Goal: Communication & Community: Answer question/provide support

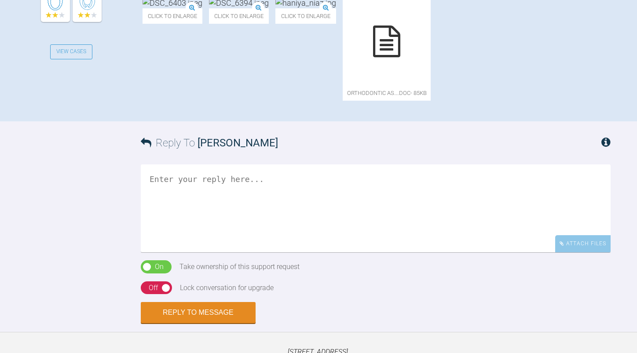
scroll to position [440, 0]
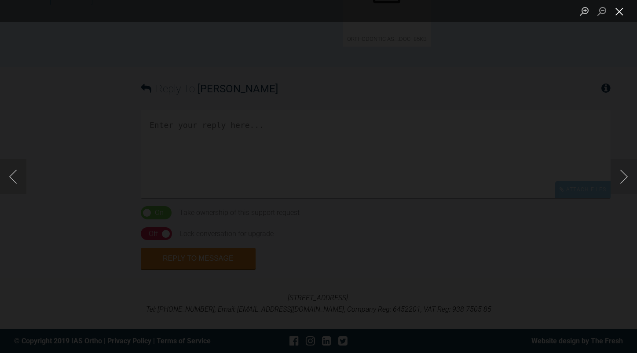
click at [620, 16] on button "Close lightbox" at bounding box center [619, 11] width 18 height 15
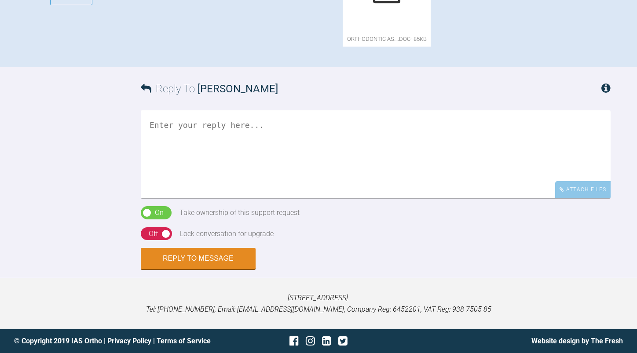
click at [268, 198] on textarea at bounding box center [376, 154] width 470 height 88
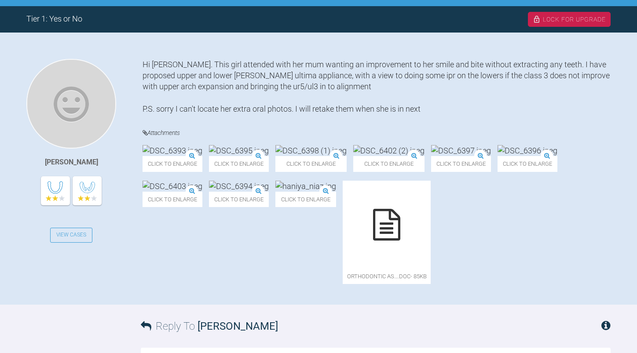
click at [431, 156] on img at bounding box center [461, 150] width 60 height 11
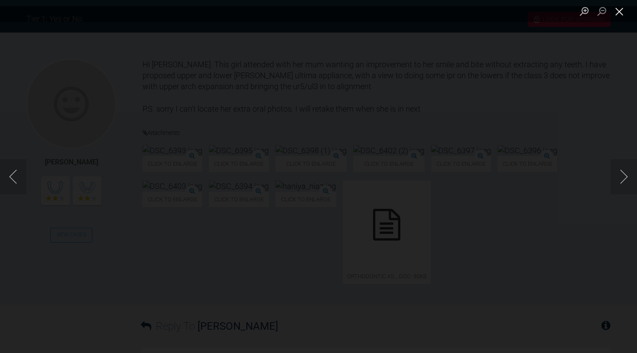
click at [620, 12] on button "Close lightbox" at bounding box center [619, 11] width 18 height 15
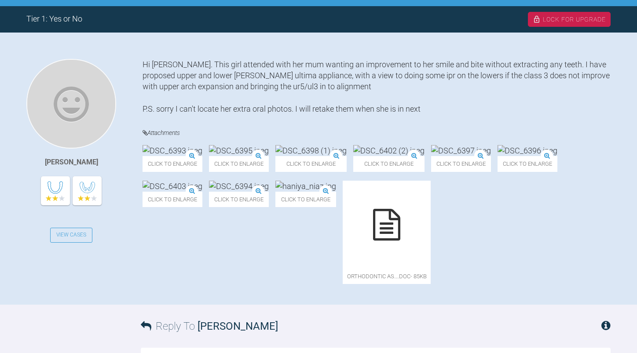
scroll to position [396, 0]
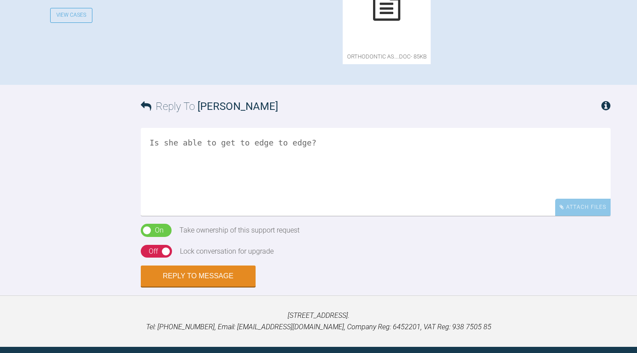
drag, startPoint x: 296, startPoint y: 277, endPoint x: 317, endPoint y: 277, distance: 21.1
click at [317, 216] on textarea "Is she able to get to edge to edge?" at bounding box center [376, 172] width 470 height 88
drag, startPoint x: 316, startPoint y: 276, endPoint x: 146, endPoint y: 270, distance: 169.4
click at [146, 216] on textarea "Is she able to get to edge to edge?" at bounding box center [376, 172] width 470 height 88
type textarea "P"
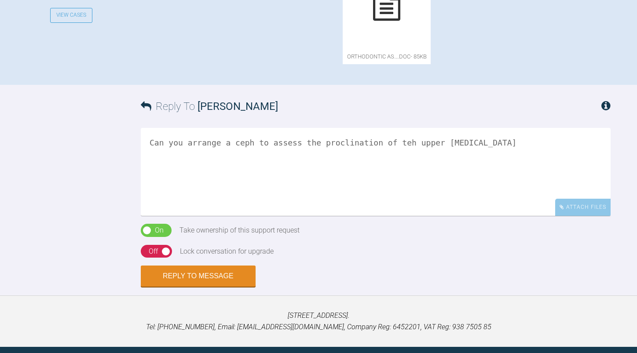
drag, startPoint x: 331, startPoint y: 270, endPoint x: 378, endPoint y: 285, distance: 49.9
click at [369, 216] on textarea "Can you arrange a ceph to assess the proclination of teh upper [MEDICAL_DATA]" at bounding box center [376, 172] width 470 height 88
click at [465, 216] on textarea "Can you arrange a ceph to assess the proclination of the upper [MEDICAL_DATA]" at bounding box center [376, 172] width 470 height 88
click at [376, 216] on textarea "Can you arrange a ceph to assess the proclination of the upper [MEDICAL_DATA]. …" at bounding box center [376, 172] width 470 height 88
drag, startPoint x: 419, startPoint y: 286, endPoint x: 394, endPoint y: 288, distance: 24.2
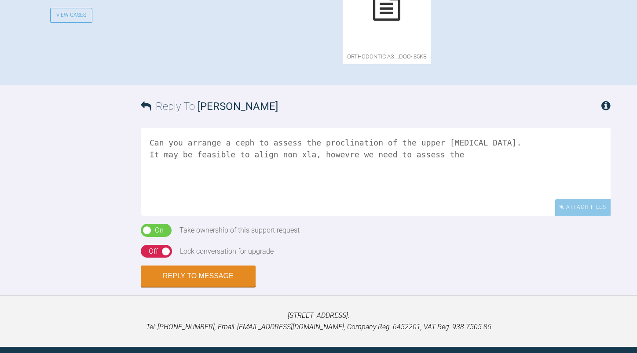
click at [394, 216] on textarea "Can you arrange a ceph to assess the proclination of the upper [MEDICAL_DATA]. …" at bounding box center [376, 172] width 470 height 88
drag, startPoint x: 344, startPoint y: 273, endPoint x: 299, endPoint y: 305, distance: 56.1
click at [294, 216] on textarea "Can you arrange a ceph to assess the proclination of the upper [MEDICAL_DATA]. …" at bounding box center [376, 172] width 470 height 88
click at [578, 216] on textarea "Can you arrange a ceph to assess the proclination of the upper [MEDICAL_DATA]. …" at bounding box center [376, 172] width 470 height 88
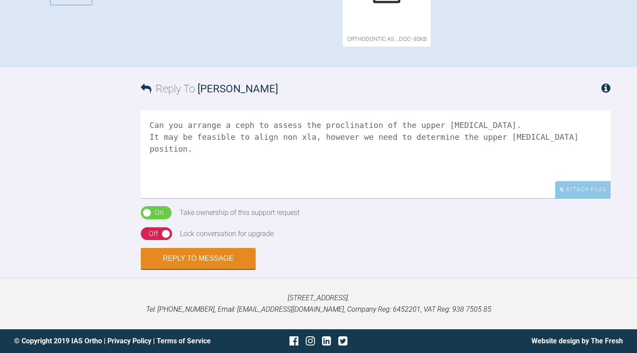
scroll to position [484, 0]
click at [465, 186] on textarea "Can you arrange a ceph to assess the proclination of the upper [MEDICAL_DATA]. …" at bounding box center [376, 154] width 470 height 88
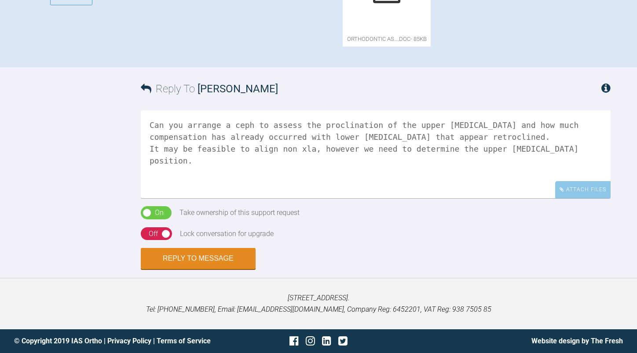
drag, startPoint x: 386, startPoint y: 194, endPoint x: 560, endPoint y: 197, distance: 173.2
click at [560, 197] on textarea "Can you arrange a ceph to assess the proclination of the upper [MEDICAL_DATA] a…" at bounding box center [376, 154] width 470 height 88
click at [567, 198] on textarea "Can you arrange a ceph to assess the proclination of the upper [MEDICAL_DATA] a…" at bounding box center [376, 154] width 470 height 88
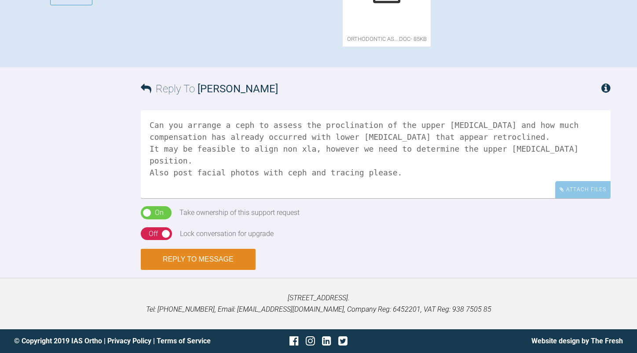
type textarea "Can you arrange a ceph to assess the proclination of the upper [MEDICAL_DATA] a…"
click at [200, 256] on button "Reply to Message" at bounding box center [198, 259] width 115 height 21
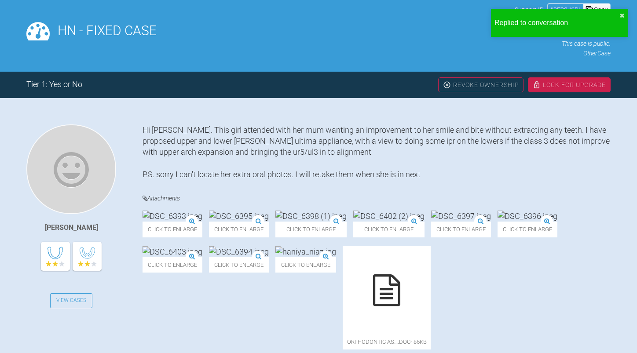
scroll to position [0, 0]
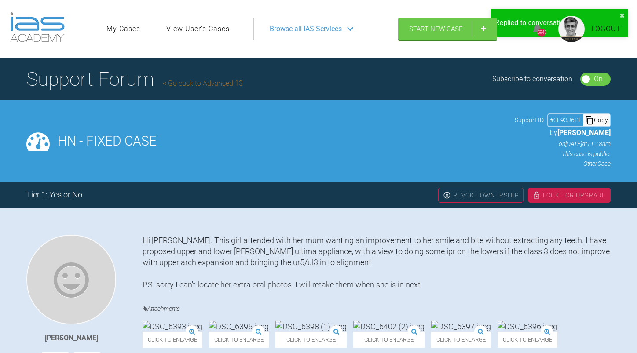
click at [227, 84] on link "Go back to Advanced 13" at bounding box center [203, 83] width 80 height 8
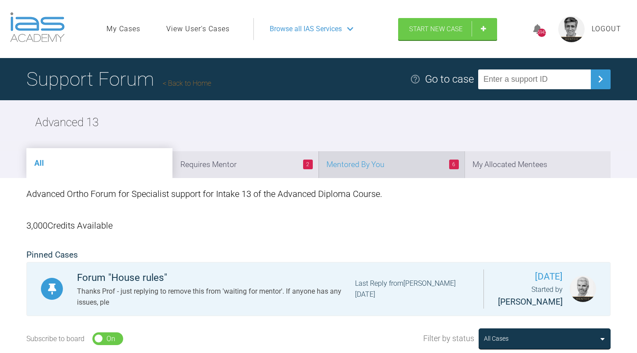
click at [375, 164] on li "6 Mentored By You" at bounding box center [391, 164] width 146 height 27
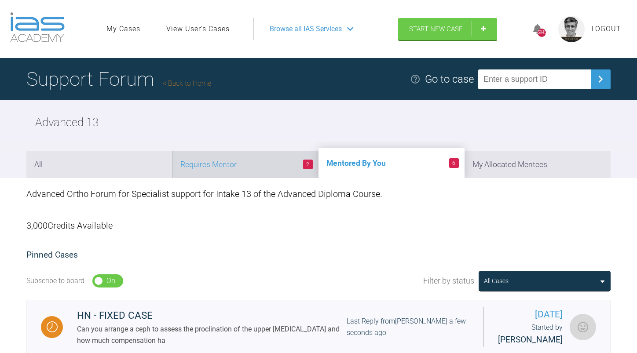
click at [264, 165] on li "2 Requires Mentor" at bounding box center [245, 164] width 146 height 27
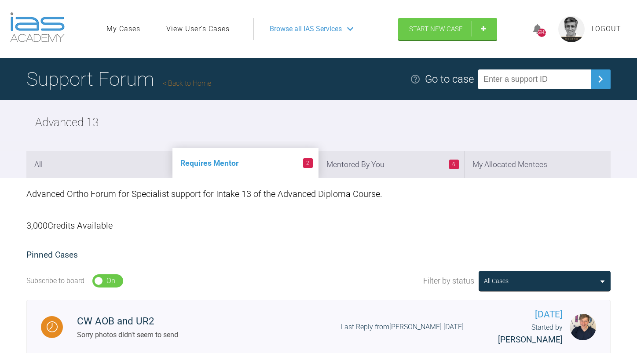
scroll to position [88, 0]
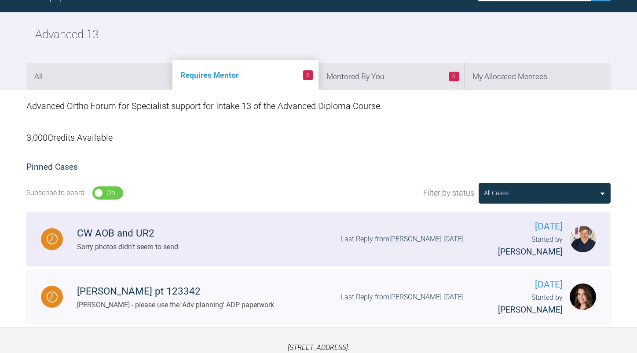
click at [232, 244] on div "CW AOB and UR2 Sorry photos didn't seem to send Last Reply from [PERSON_NAME] […" at bounding box center [270, 239] width 415 height 27
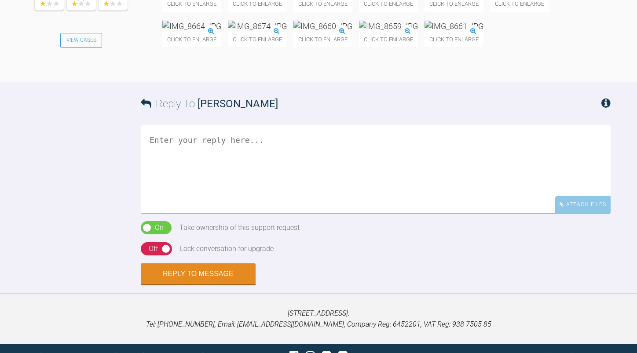
scroll to position [572, 0]
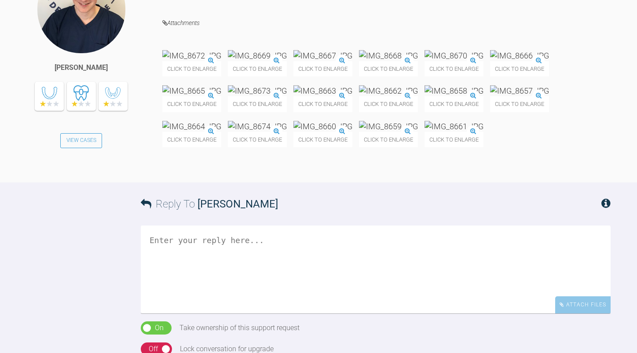
click at [204, 50] on img at bounding box center [191, 55] width 59 height 11
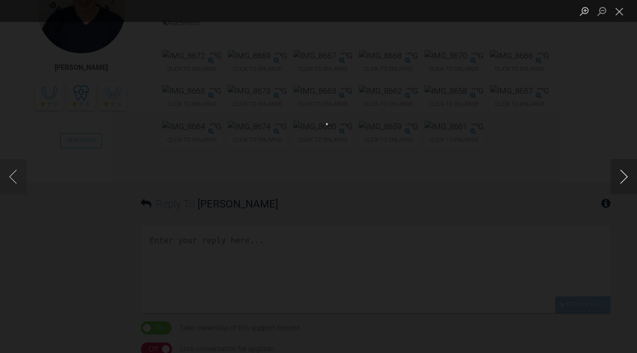
click at [623, 176] on button "Next image" at bounding box center [623, 176] width 26 height 35
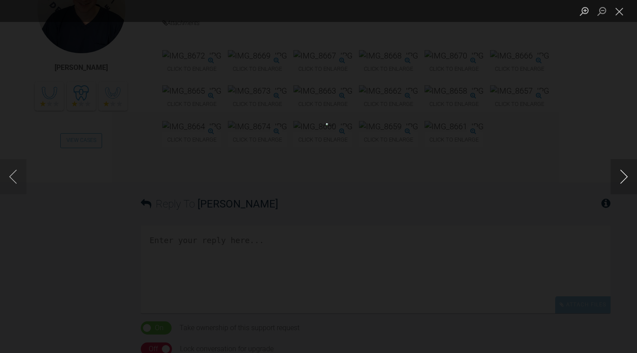
click at [623, 176] on button "Next image" at bounding box center [623, 176] width 26 height 35
click at [13, 176] on button "Previous image" at bounding box center [13, 176] width 26 height 35
click at [627, 173] on button "Next image" at bounding box center [623, 176] width 26 height 35
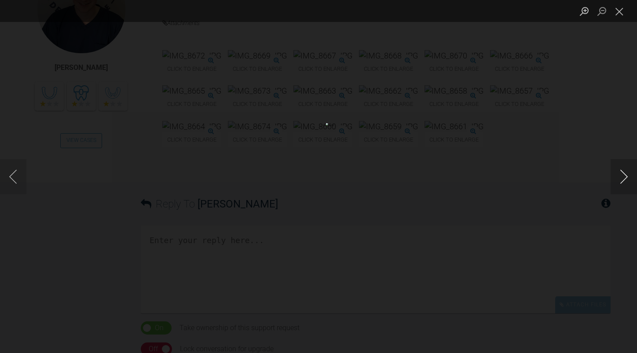
click at [627, 173] on button "Next image" at bounding box center [623, 176] width 26 height 35
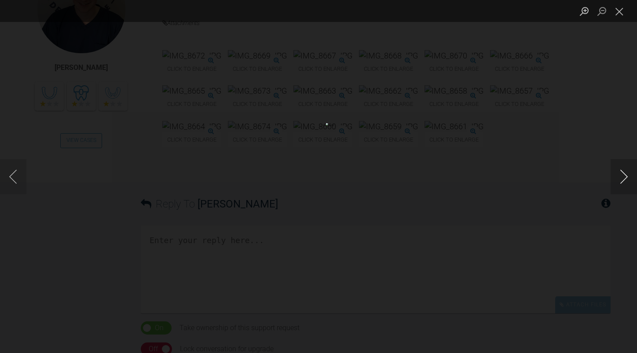
click at [627, 173] on button "Next image" at bounding box center [623, 176] width 26 height 35
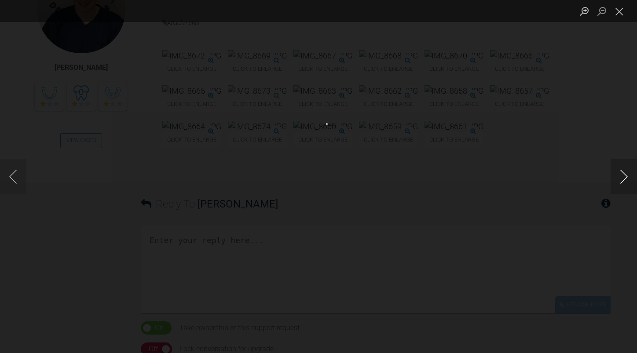
click at [627, 173] on button "Next image" at bounding box center [623, 176] width 26 height 35
click at [618, 16] on button "Close lightbox" at bounding box center [619, 11] width 18 height 15
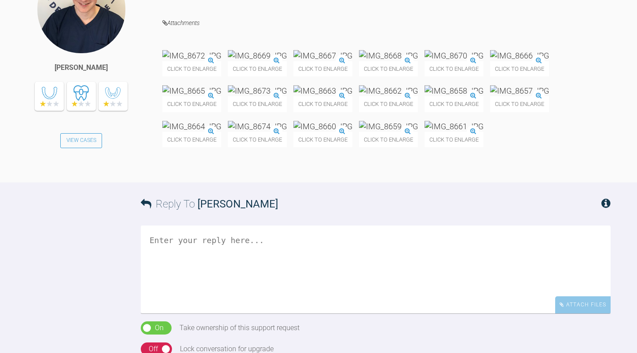
click at [287, 132] on img at bounding box center [257, 126] width 59 height 11
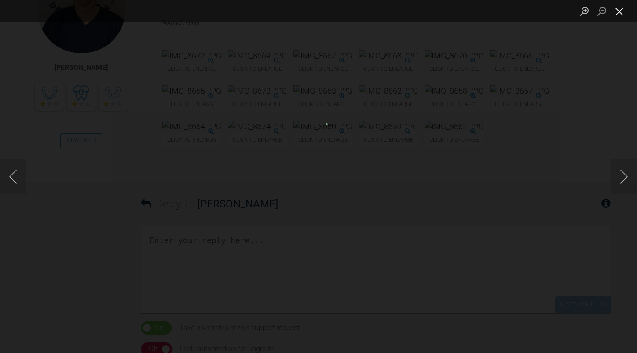
click at [616, 11] on button "Close lightbox" at bounding box center [619, 11] width 18 height 15
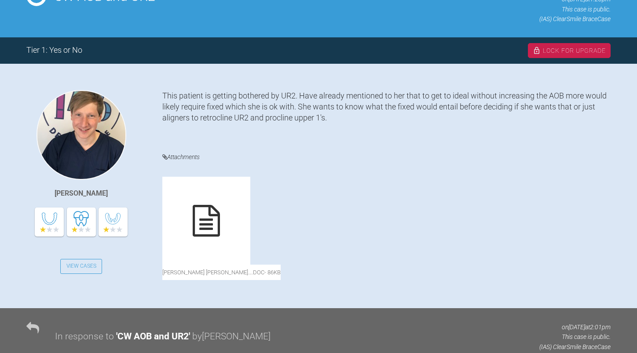
scroll to position [44, 0]
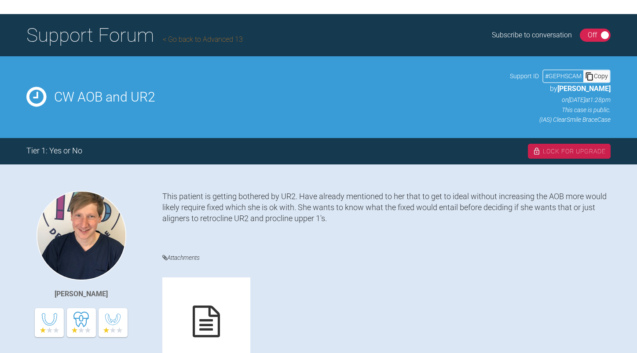
click at [189, 333] on div at bounding box center [206, 321] width 88 height 88
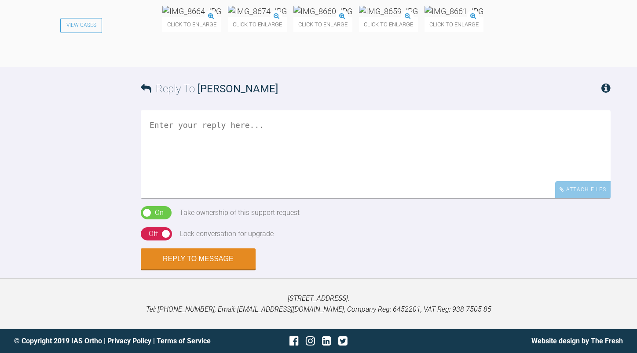
scroll to position [937, 0]
click at [190, 135] on textarea at bounding box center [376, 154] width 470 height 88
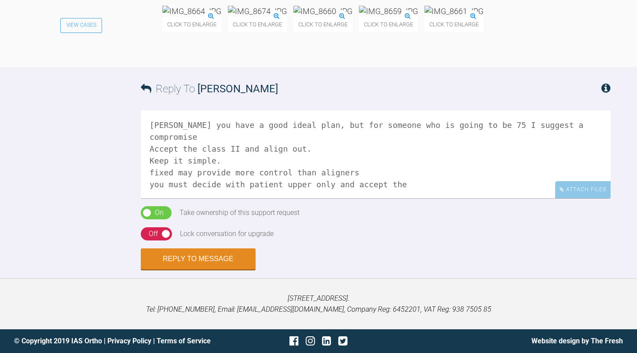
click at [395, 175] on textarea "[PERSON_NAME] you have a good ideal plan, but for someone who is going to be 75…" at bounding box center [376, 154] width 470 height 88
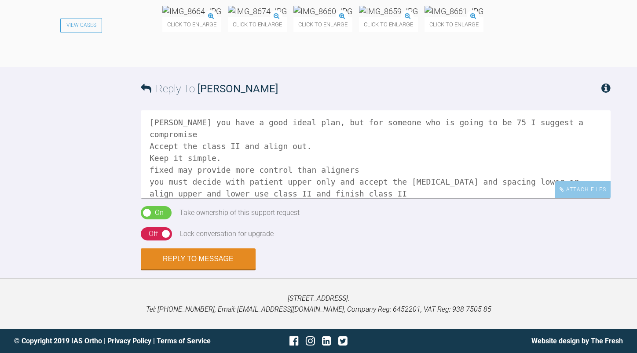
scroll to position [15, 0]
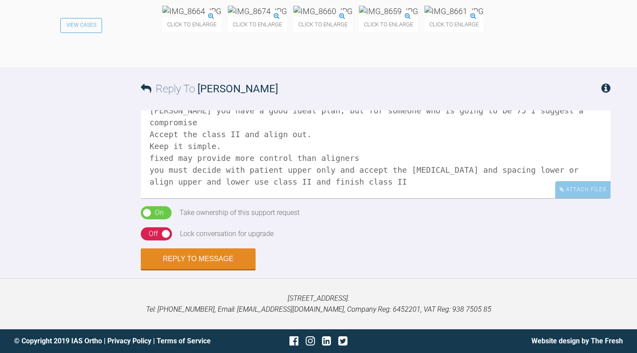
click at [444, 191] on textarea "[PERSON_NAME] you have a good ideal plan, but for someone who is going to be 75…" at bounding box center [376, 154] width 470 height 88
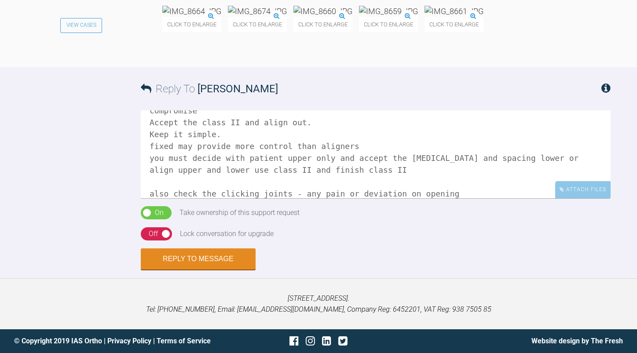
click at [281, 193] on textarea "[PERSON_NAME] you have a good ideal plan, but for someone who is going to be 75…" at bounding box center [376, 154] width 470 height 88
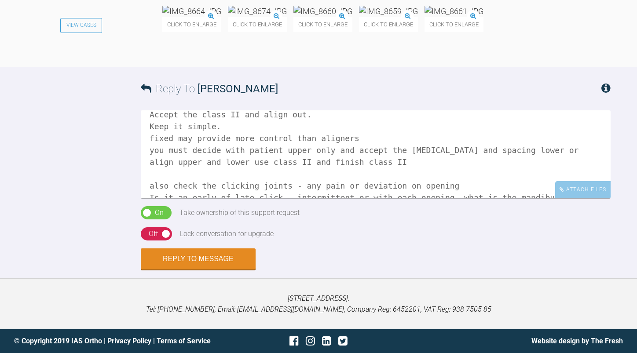
scroll to position [36, 0]
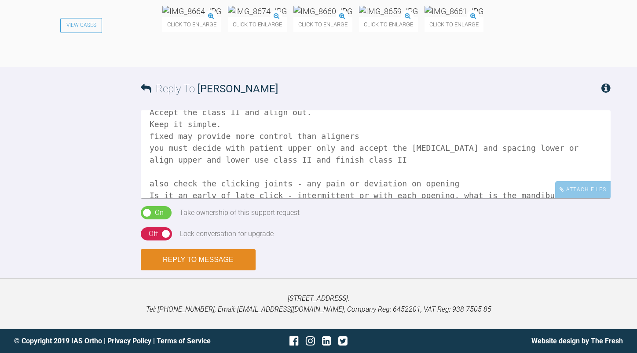
type textarea "[PERSON_NAME] you have a good ideal plan, but for someone who is going to be 75…"
click at [237, 259] on button "Reply to Message" at bounding box center [198, 259] width 115 height 21
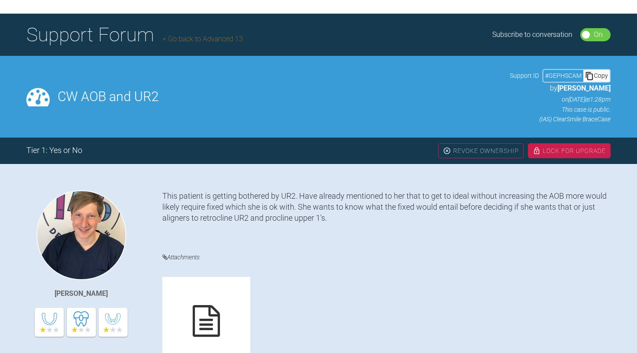
scroll to position [0, 0]
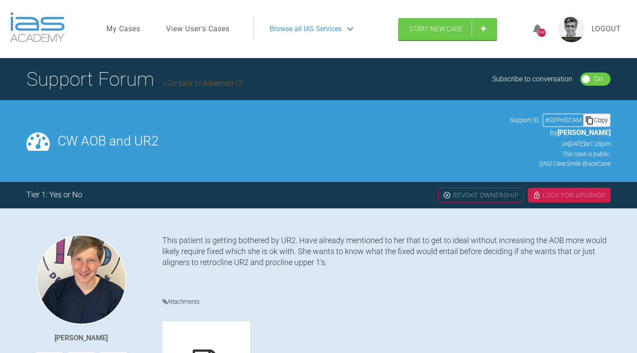
click at [210, 84] on link "Go back to Advanced 13" at bounding box center [203, 83] width 80 height 8
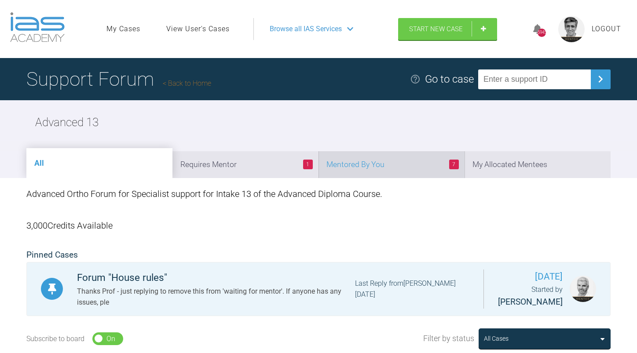
click at [387, 160] on li "7 Mentored By You" at bounding box center [391, 164] width 146 height 27
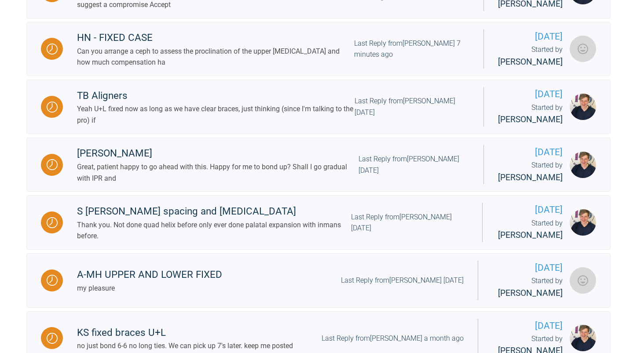
scroll to position [352, 0]
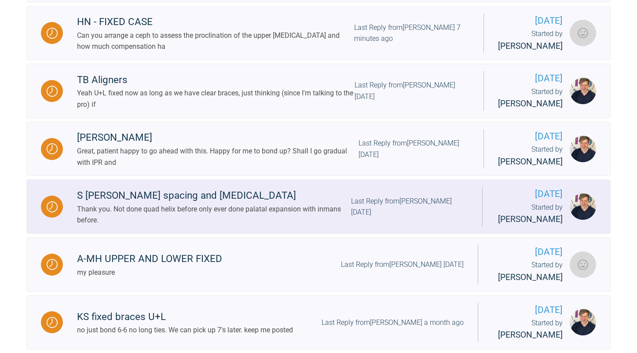
click at [274, 222] on div "Thank you. Not done quad helix before only ever done palatal expansion with inm…" at bounding box center [214, 215] width 274 height 22
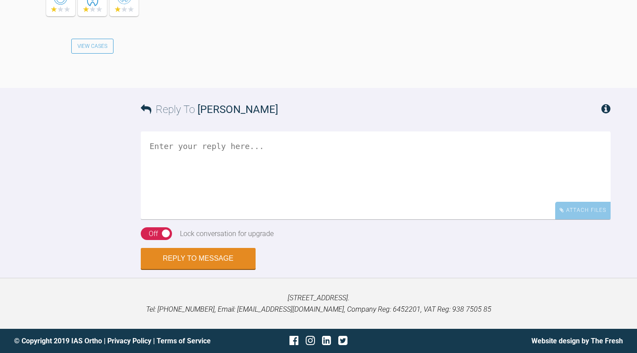
scroll to position [3749, 0]
click at [221, 173] on textarea at bounding box center [376, 175] width 470 height 88
click at [180, 171] on textarea "are you happy to try a quad You will require following appointments Seps" at bounding box center [376, 175] width 470 height 88
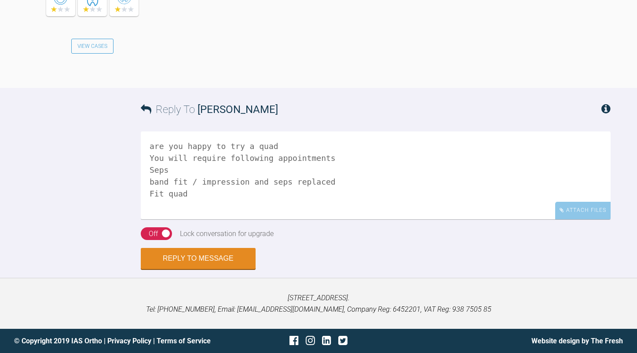
scroll to position [3, 0]
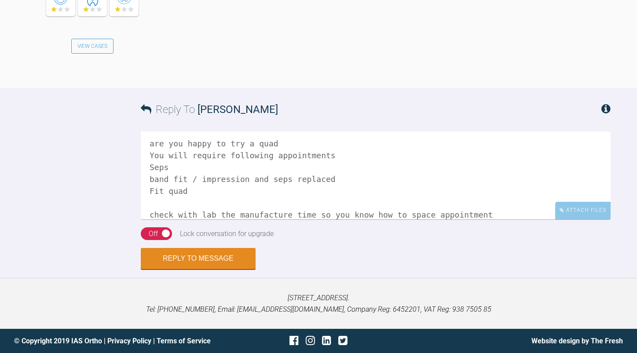
click at [477, 213] on textarea "are you happy to try a quad You will require following appointments Seps band f…" at bounding box center [376, 175] width 470 height 88
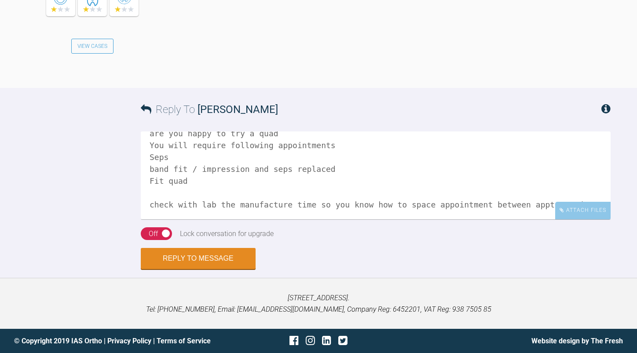
scroll to position [25, 0]
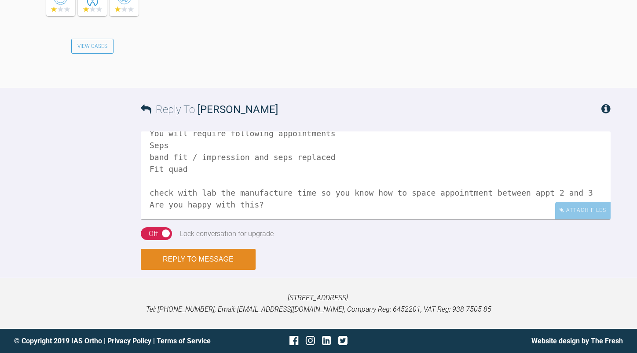
type textarea "are you happy to try a quad You will require following appointments Seps band f…"
click at [229, 256] on button "Reply to Message" at bounding box center [198, 259] width 115 height 21
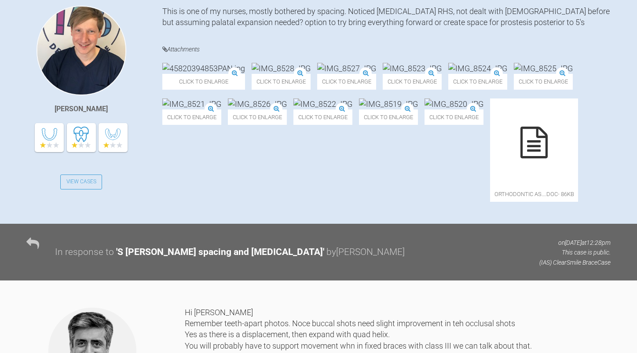
scroll to position [0, 0]
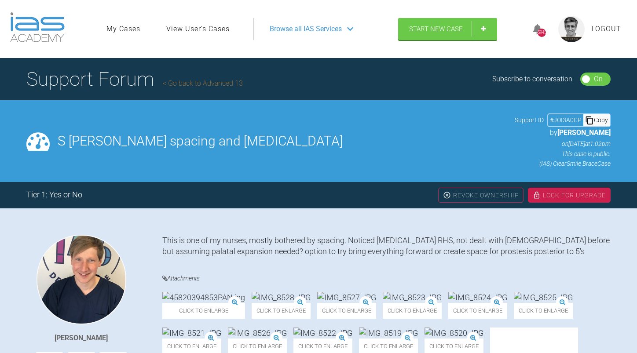
click at [220, 82] on link "Go back to Advanced 13" at bounding box center [203, 83] width 80 height 8
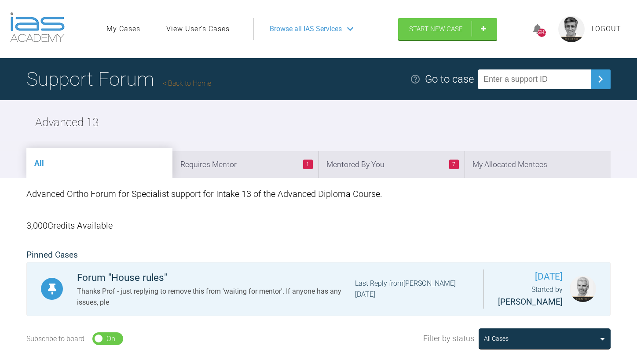
click at [386, 165] on li "7 Mentored By You" at bounding box center [391, 164] width 146 height 27
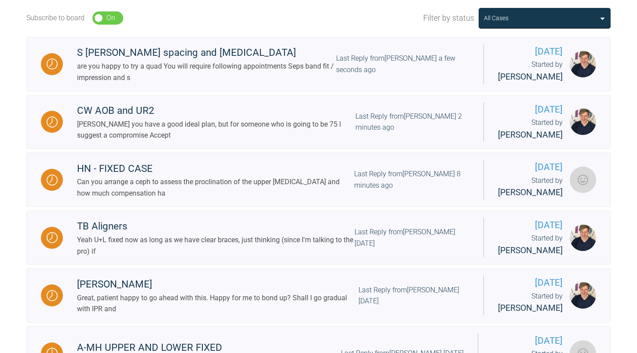
scroll to position [264, 0]
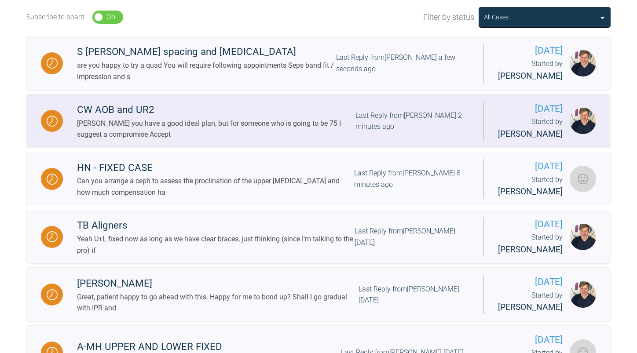
click at [302, 140] on div "[PERSON_NAME] you have a good ideal plan, but for someone who is going to be 75…" at bounding box center [216, 129] width 278 height 22
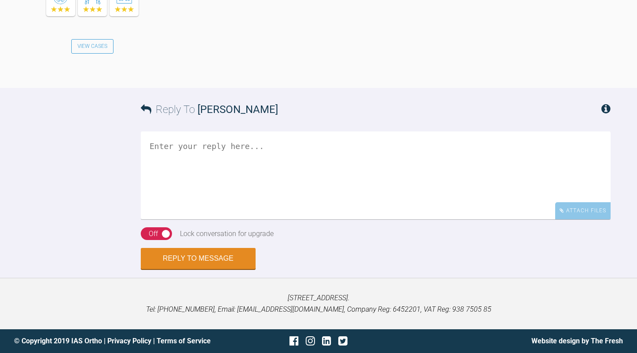
scroll to position [1249, 0]
click at [270, 169] on textarea at bounding box center [376, 175] width 470 height 88
type textarea "also OH must improve"
click at [223, 253] on button "Reply to Message" at bounding box center [198, 259] width 115 height 21
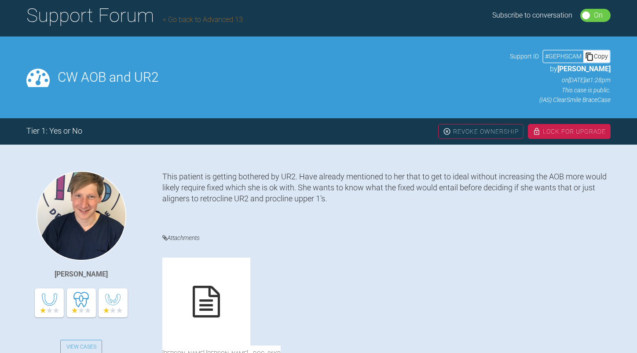
scroll to position [0, 0]
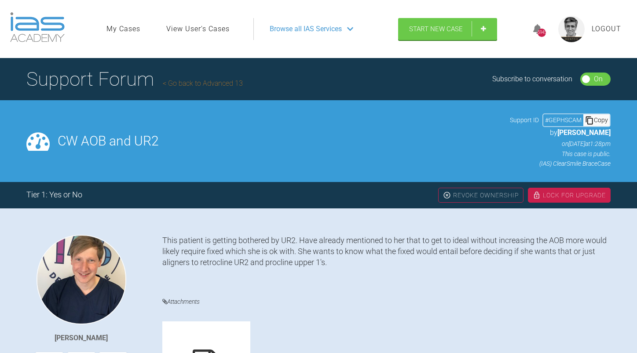
click at [198, 83] on link "Go back to Advanced 13" at bounding box center [203, 83] width 80 height 8
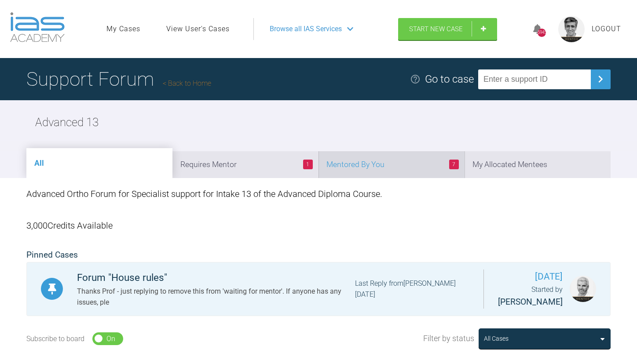
click at [384, 166] on li "7 Mentored By You" at bounding box center [391, 164] width 146 height 27
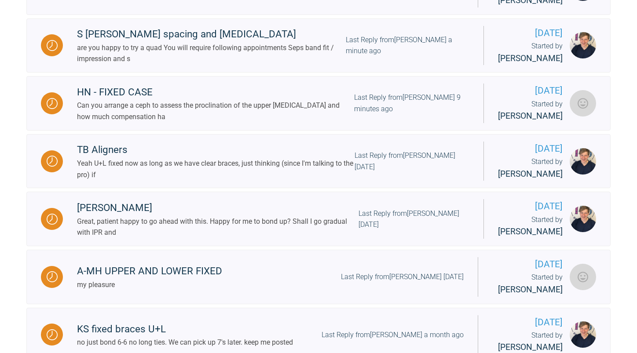
scroll to position [352, 0]
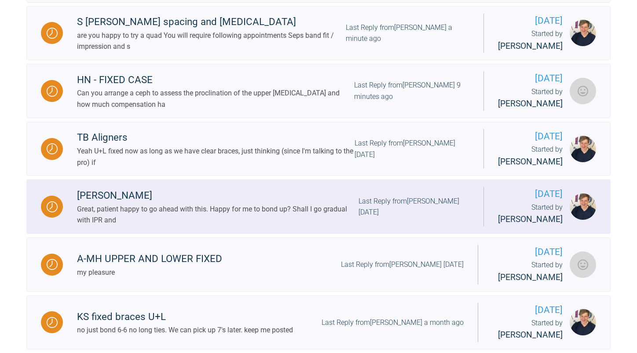
click at [316, 204] on div "[PERSON_NAME]" at bounding box center [217, 196] width 281 height 16
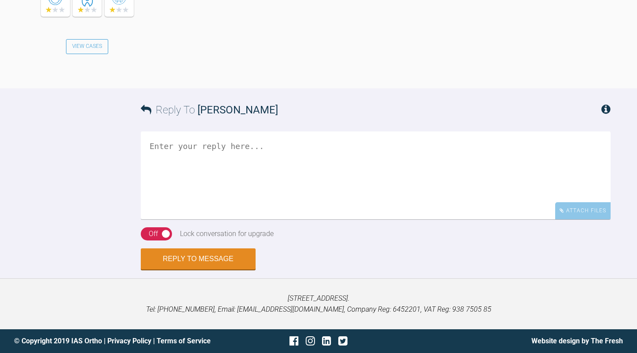
scroll to position [4521, 0]
click at [336, 187] on textarea at bounding box center [376, 175] width 470 height 88
type textarea "B"
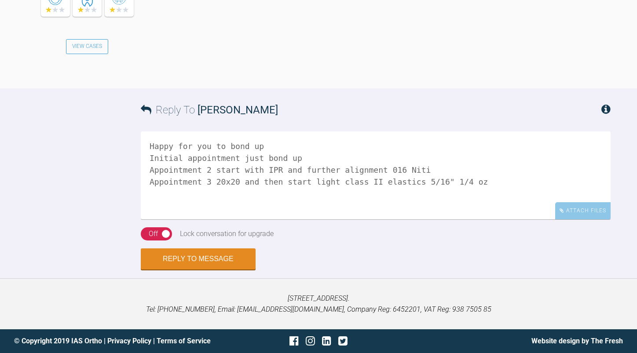
click at [479, 178] on textarea "Happy for you to bond up Initial appointment just bond up Appointment 2 start w…" at bounding box center [376, 175] width 470 height 88
click at [483, 182] on textarea "Happy for you to bond up Initial appointment just bond up Appointment 2 start w…" at bounding box center [376, 175] width 470 height 88
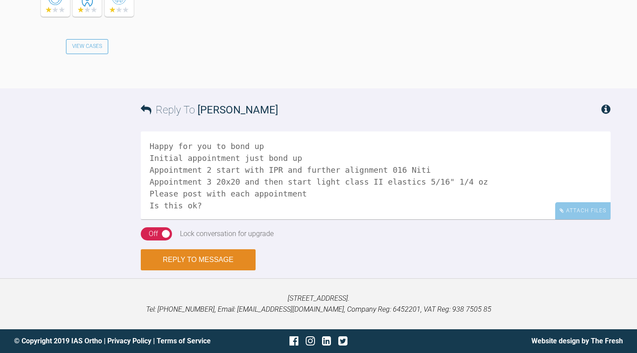
type textarea "Happy for you to bond up Initial appointment just bond up Appointment 2 start w…"
click at [240, 255] on button "Reply to Message" at bounding box center [198, 259] width 115 height 21
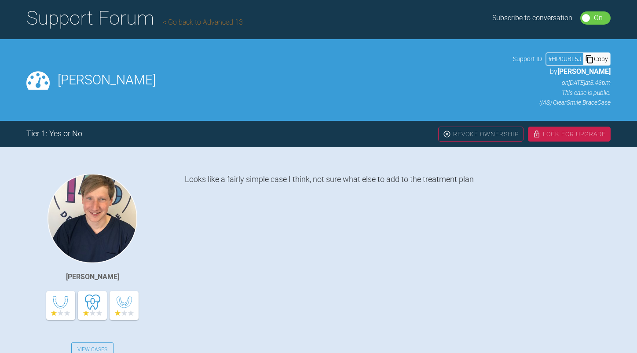
scroll to position [0, 0]
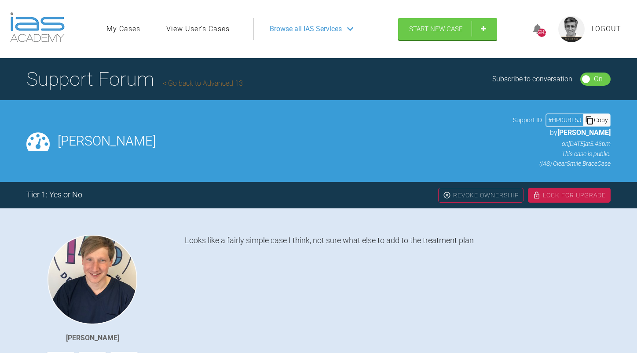
click at [217, 86] on link "Go back to Advanced 13" at bounding box center [203, 83] width 80 height 8
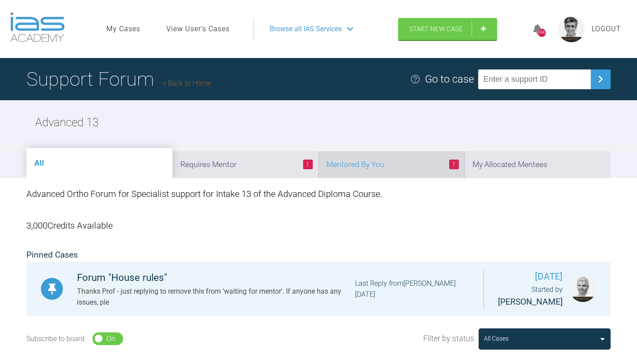
click at [377, 165] on li "7 Mentored By You" at bounding box center [391, 164] width 146 height 27
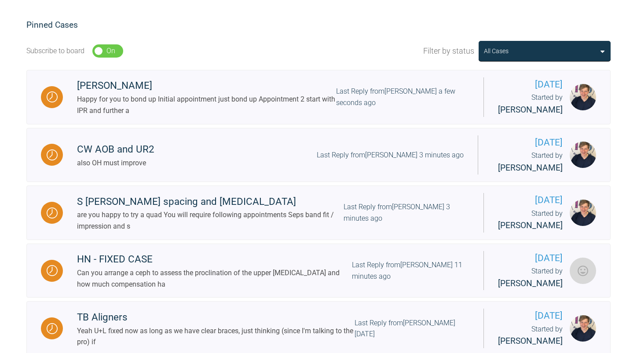
scroll to position [308, 0]
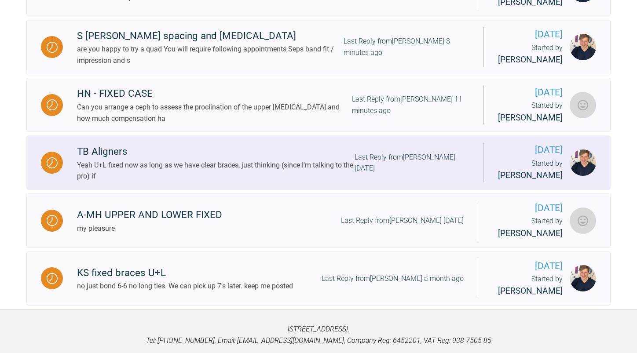
click at [283, 182] on div "Yeah U+L fixed now as long as we have clear braces, just thinking (since I'm ta…" at bounding box center [215, 171] width 277 height 22
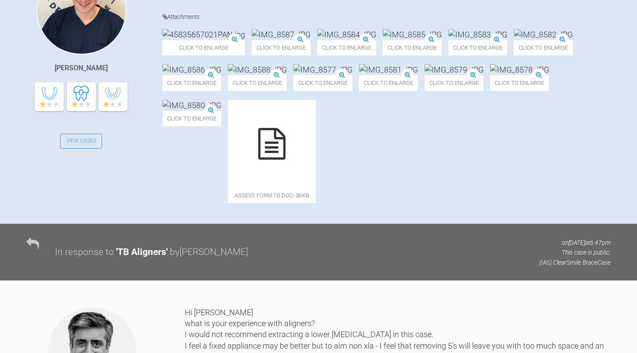
scroll to position [231, 0]
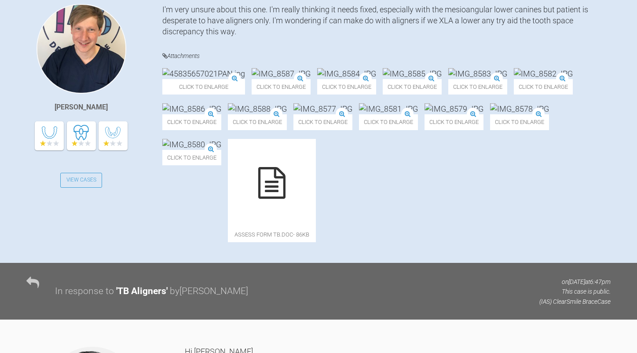
click at [288, 79] on img at bounding box center [280, 73] width 59 height 11
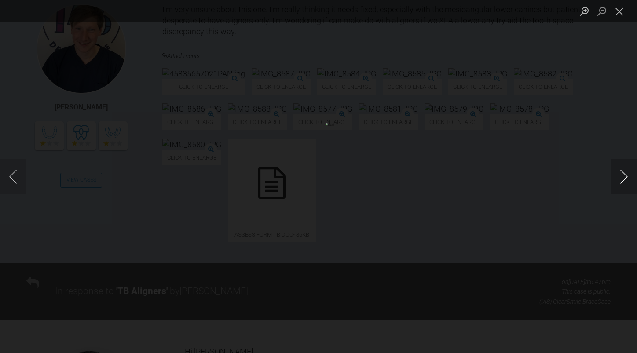
click at [624, 171] on button "Next image" at bounding box center [623, 176] width 26 height 35
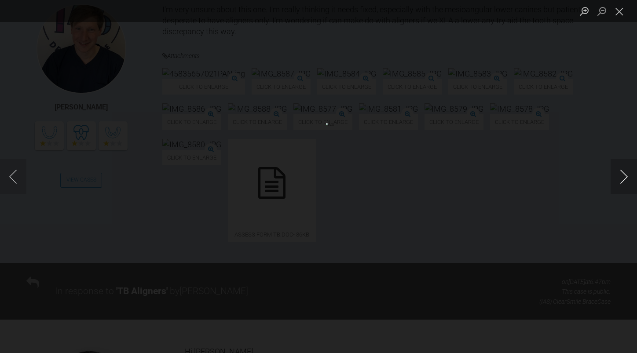
click at [624, 171] on button "Next image" at bounding box center [623, 176] width 26 height 35
click at [615, 14] on button "Close lightbox" at bounding box center [619, 11] width 18 height 15
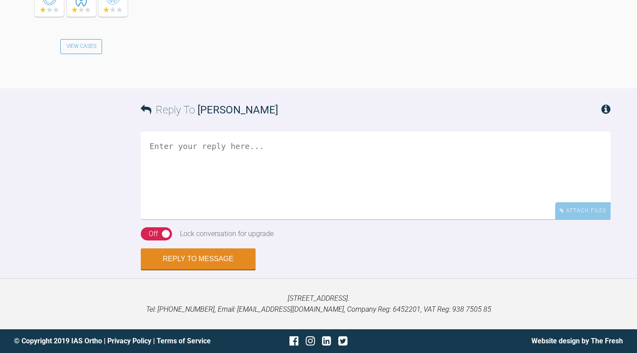
scroll to position [4056, 0]
click at [195, 151] on textarea at bounding box center [376, 175] width 470 height 88
click at [279, 147] on textarea "Not this one for a first case" at bounding box center [376, 175] width 470 height 88
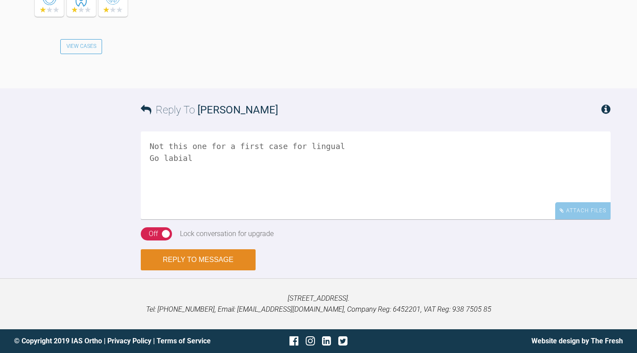
type textarea "Not this one for a first case for lingual Go labial"
click at [210, 261] on button "Reply to Message" at bounding box center [198, 259] width 115 height 21
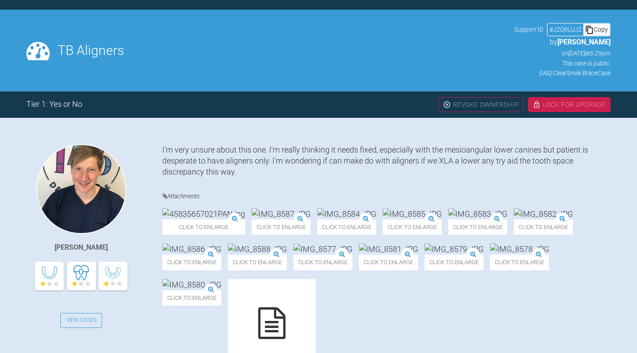
scroll to position [0, 0]
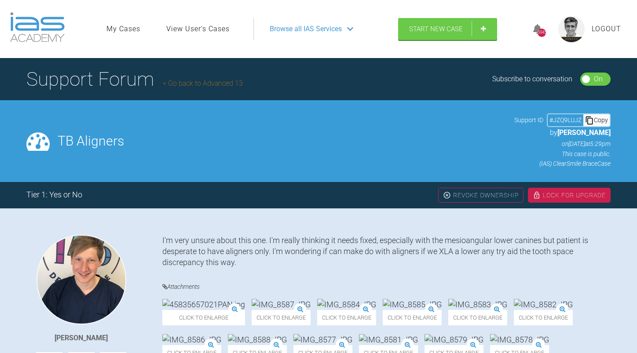
click at [197, 82] on link "Go back to Advanced 13" at bounding box center [203, 83] width 80 height 8
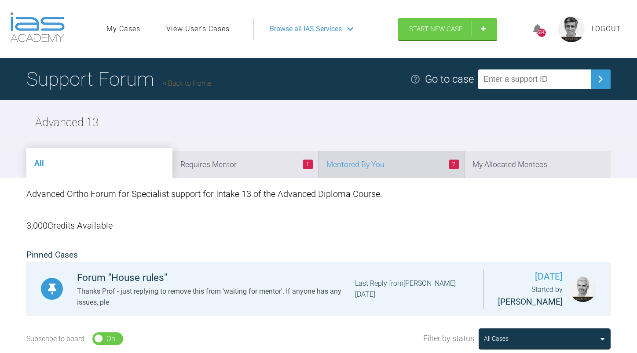
click at [372, 158] on li "7 Mentored By You" at bounding box center [391, 164] width 146 height 27
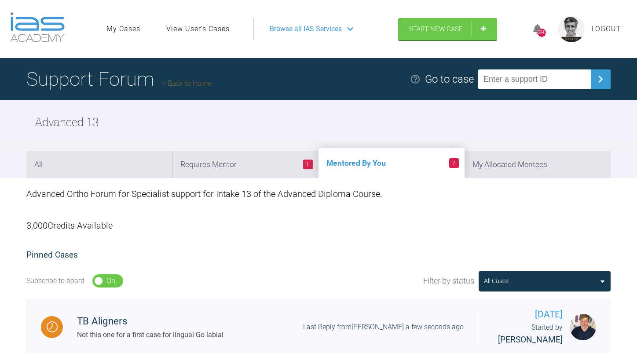
click at [197, 86] on link "Back to Home" at bounding box center [187, 83] width 48 height 8
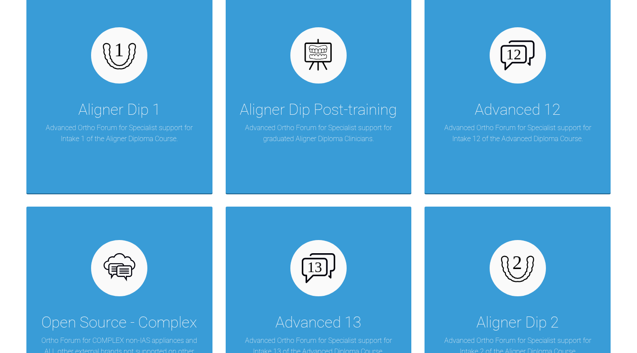
scroll to position [1143, 0]
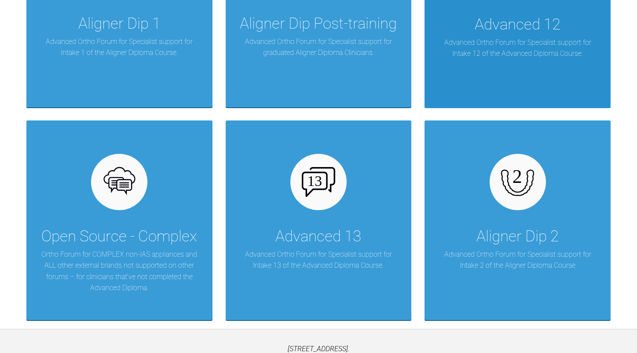
click at [525, 30] on div "Advanced 12" at bounding box center [517, 24] width 86 height 25
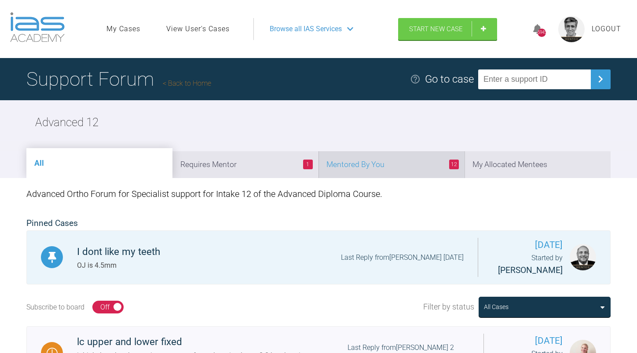
click at [391, 166] on li "12 Mentored By You" at bounding box center [391, 164] width 146 height 27
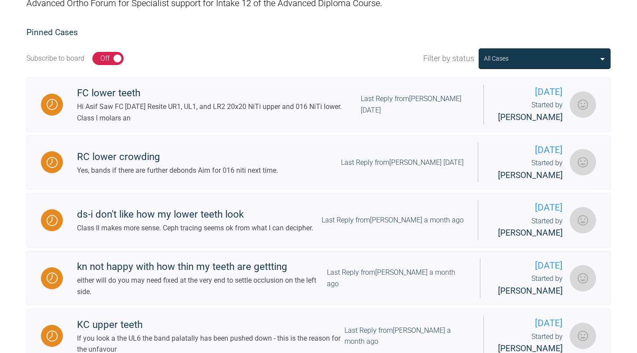
scroll to position [264, 0]
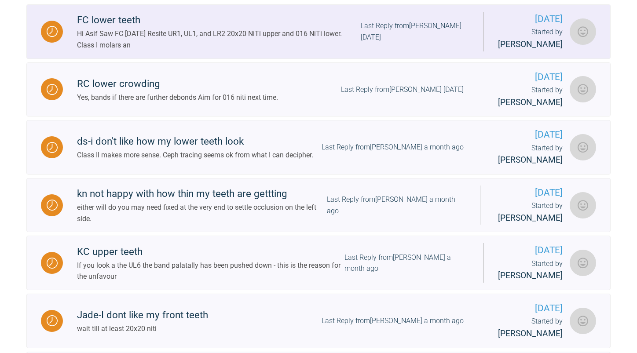
click at [284, 42] on div "Hi Asif Saw FC [DATE] Resite UR1, UL1, and LR2 20x20 NiTi upper and 016 NiTi lo…" at bounding box center [219, 39] width 284 height 22
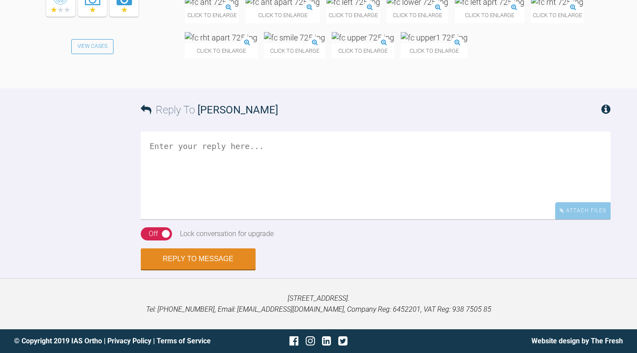
scroll to position [10255, 0]
click at [448, 7] on img at bounding box center [417, 1] width 62 height 11
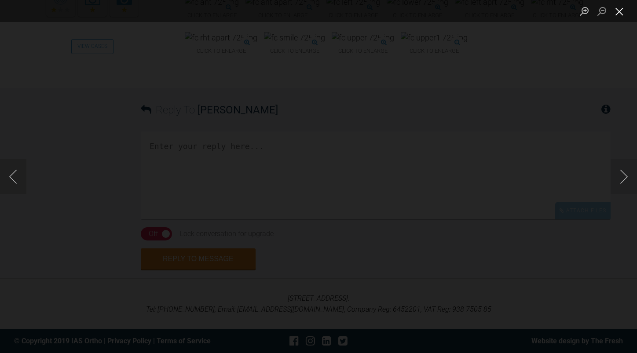
click at [616, 13] on button "Close lightbox" at bounding box center [619, 11] width 18 height 15
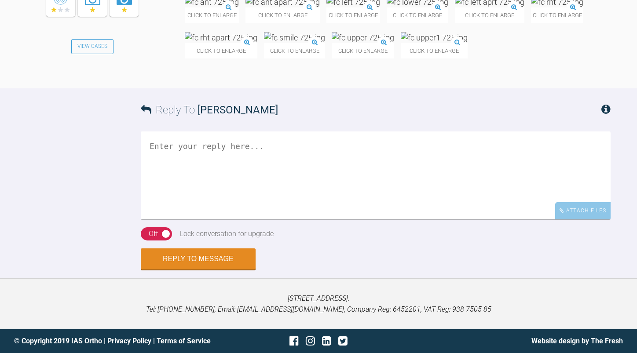
scroll to position [10695, 0]
click at [248, 204] on textarea at bounding box center [376, 175] width 470 height 88
drag, startPoint x: 228, startPoint y: 161, endPoint x: 210, endPoint y: 160, distance: 18.0
click at [210, 160] on textarea "OK loking nice Monitor the LR1" at bounding box center [376, 175] width 470 height 88
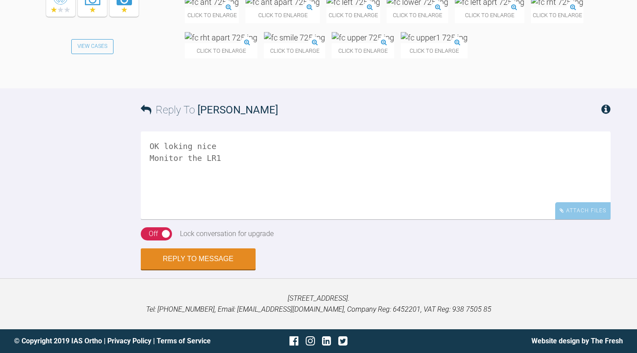
click at [226, 152] on textarea "OK loking nice Monitor the LR1" at bounding box center [376, 175] width 470 height 88
click at [171, 147] on textarea "OK loking nice" at bounding box center [376, 175] width 470 height 88
click at [225, 219] on textarea "OK looking nice" at bounding box center [376, 175] width 470 height 88
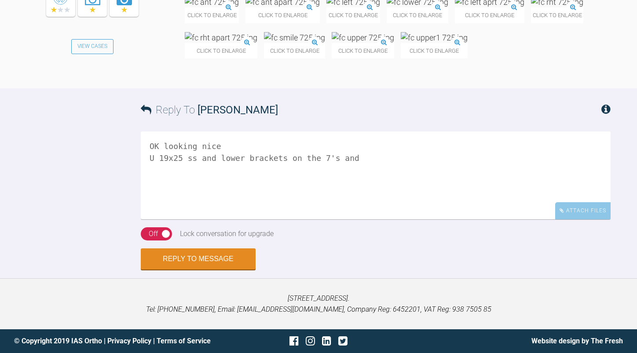
click at [350, 158] on textarea "OK looking nice U 19x25 ss and lower brackets on the 7's and" at bounding box center [376, 175] width 470 height 88
type textarea "OK looking nice U 19x25 ss and lower brackets on the 7's and 20x20"
click at [219, 254] on button "Reply to Message" at bounding box center [198, 259] width 115 height 21
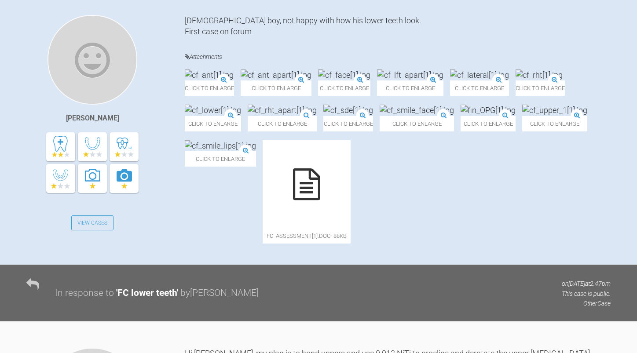
scroll to position [0, 0]
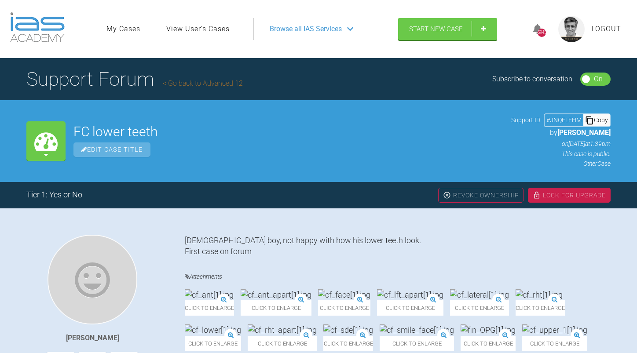
click at [203, 83] on link "Go back to Advanced 12" at bounding box center [203, 83] width 80 height 8
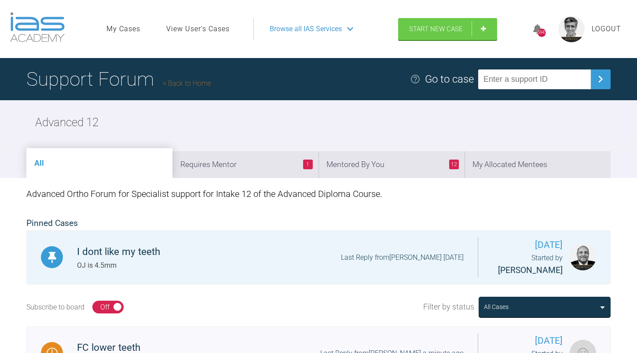
click at [188, 84] on link "Back to Home" at bounding box center [187, 83] width 48 height 8
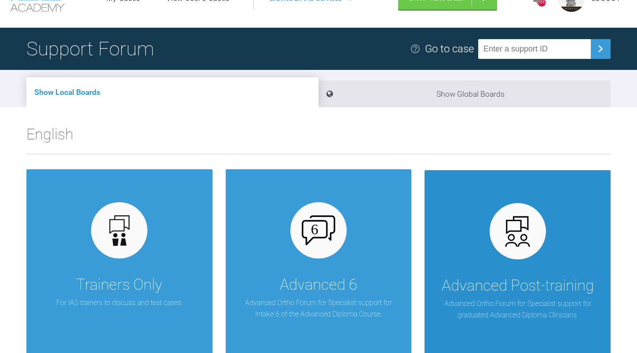
scroll to position [44, 0]
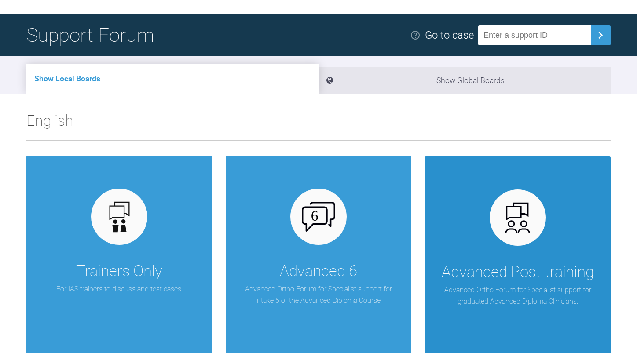
click at [495, 268] on div "Advanced Post-training" at bounding box center [517, 272] width 152 height 25
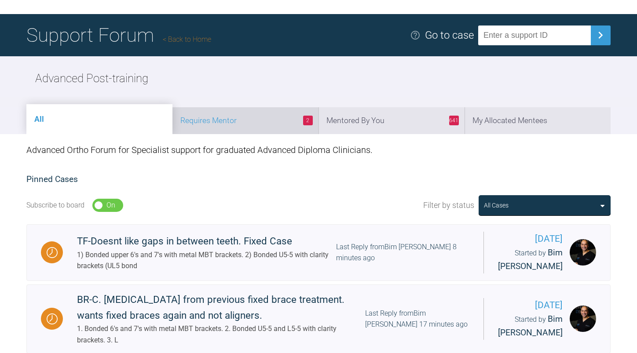
click at [257, 123] on li "2 Requires Mentor" at bounding box center [245, 120] width 146 height 27
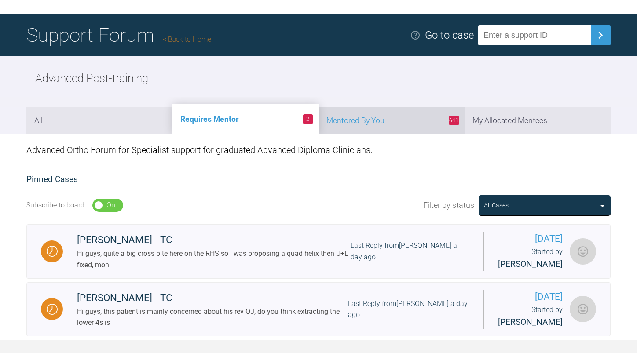
click at [381, 124] on li "641 Mentored By You" at bounding box center [391, 120] width 146 height 27
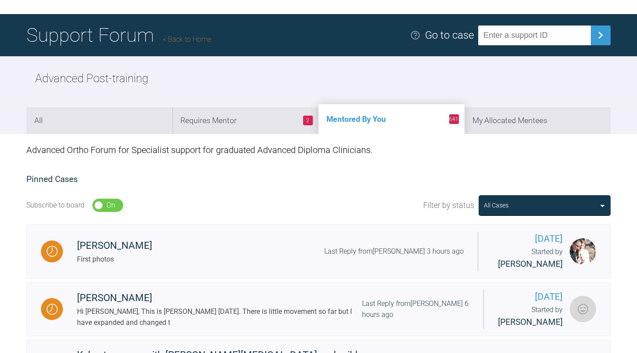
click at [396, 121] on li "641 Mentored By You" at bounding box center [391, 119] width 146 height 30
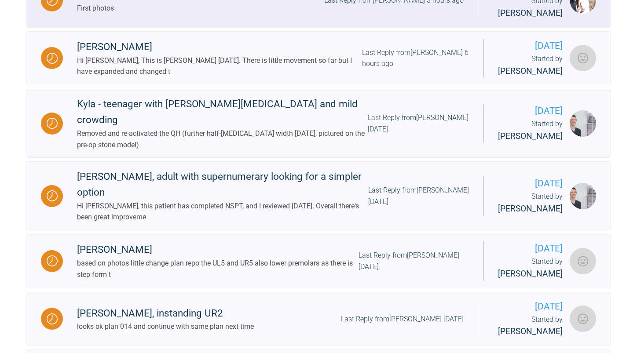
scroll to position [264, 0]
